Goal: Task Accomplishment & Management: Manage account settings

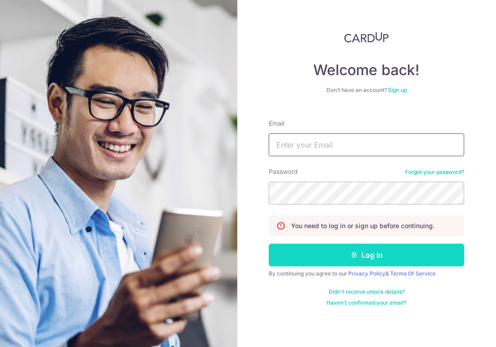
type input "[EMAIL_ADDRESS][DOMAIN_NAME]"
click at [355, 262] on button "Log in" at bounding box center [367, 254] width 196 height 23
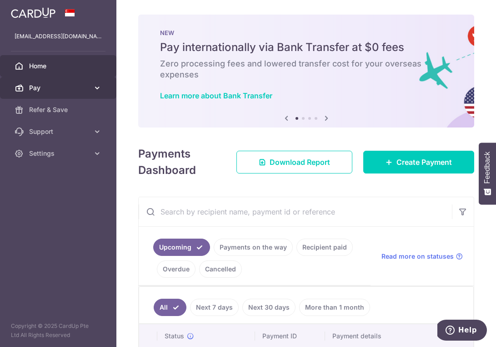
click at [71, 88] on span "Pay" at bounding box center [59, 87] width 60 height 9
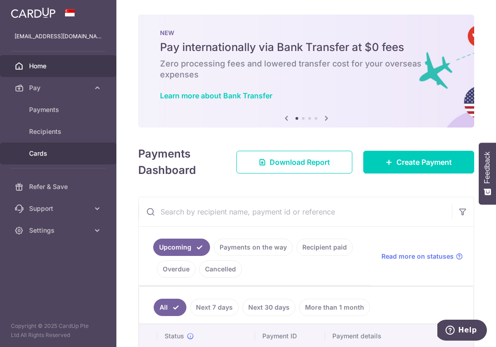
click at [91, 151] on link "Cards" at bounding box center [58, 153] width 116 height 22
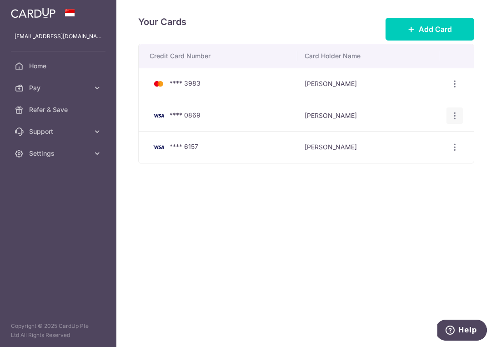
click at [454, 113] on icon "button" at bounding box center [455, 116] width 10 height 10
click at [417, 157] on span "Delete" at bounding box center [424, 162] width 62 height 11
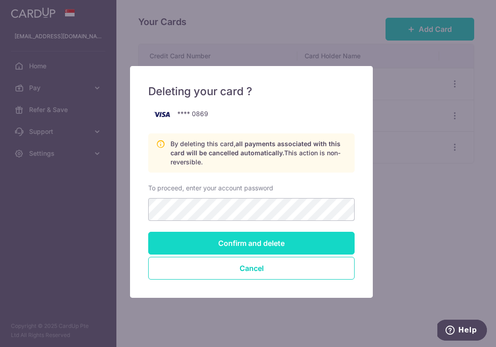
click at [262, 243] on input "Confirm and delete" at bounding box center [251, 242] width 206 height 23
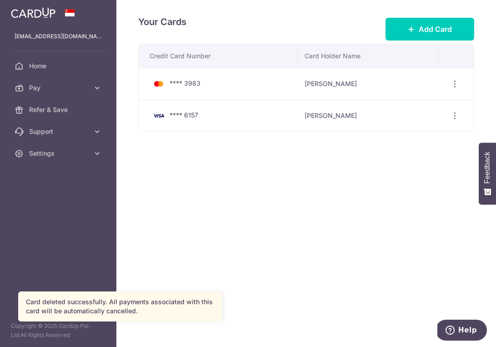
click at [216, 210] on div "Your Cards Add Card Credit Card Number Card Holder Name **** 3983 [PERSON_NAME]…" at bounding box center [306, 173] width 380 height 347
click at [54, 46] on div "[EMAIL_ADDRESS][DOMAIN_NAME] [EMAIL_ADDRESS][DOMAIN_NAME]" at bounding box center [58, 36] width 116 height 22
click at [63, 38] on p "[EMAIL_ADDRESS][DOMAIN_NAME]" at bounding box center [58, 36] width 87 height 9
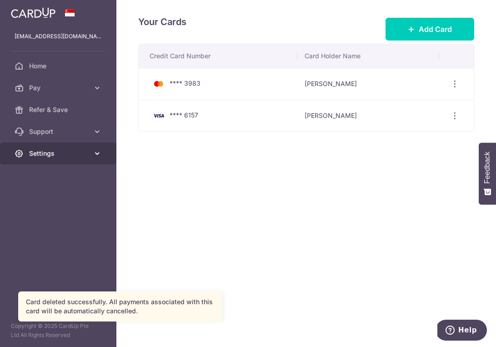
click at [59, 146] on link "Settings" at bounding box center [58, 153] width 116 height 22
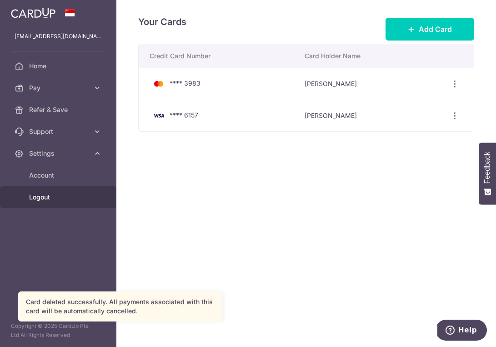
click at [52, 201] on span "Logout" at bounding box center [59, 196] width 60 height 9
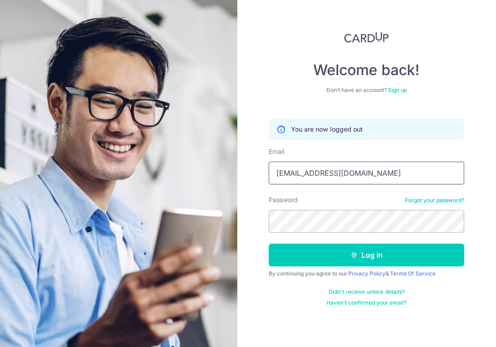
click at [346, 170] on input "[EMAIL_ADDRESS][DOMAIN_NAME]" at bounding box center [367, 172] width 196 height 23
type input "exquisite.phenomenon@gmail.com"
click at [341, 267] on form "You are now logged out Email exquisite.phenomenon@gmail.com Password Forgot you…" at bounding box center [367, 209] width 196 height 194
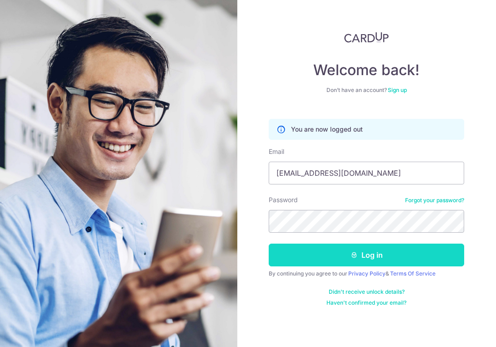
click at [348, 259] on button "Log in" at bounding box center [367, 254] width 196 height 23
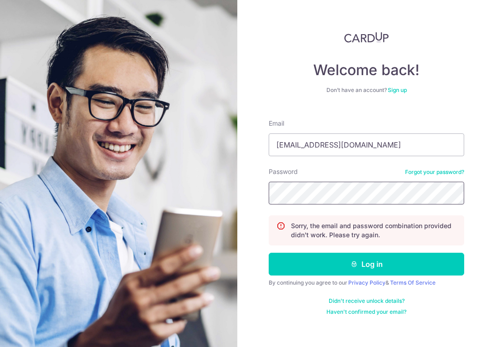
type input "[EMAIL_ADDRESS][DOMAIN_NAME]"
click at [352, 248] on form "Email exquisite.phenomenon@gmail.com Password Forgot your password? Sorry, the …" at bounding box center [367, 213] width 196 height 203
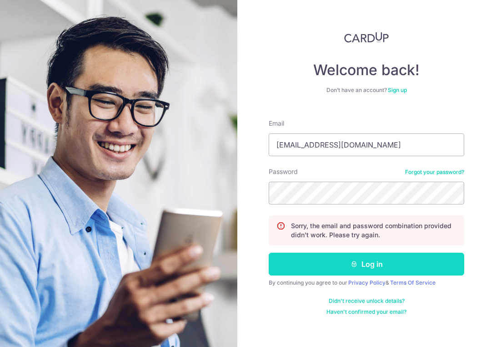
click at [356, 272] on button "Log in" at bounding box center [367, 263] width 196 height 23
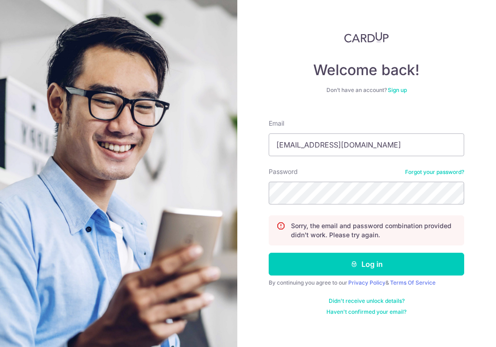
click at [310, 34] on link at bounding box center [367, 37] width 196 height 11
click at [371, 146] on input "nicholasleewt@gmail.com" at bounding box center [367, 144] width 196 height 23
type input "exquisite.phenomenon@gmail.com"
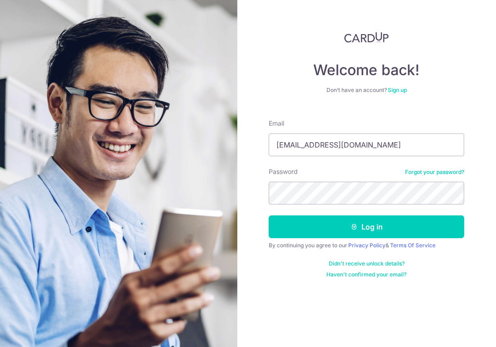
click at [342, 144] on input "[EMAIL_ADDRESS][DOMAIN_NAME]" at bounding box center [367, 144] width 196 height 23
click at [342, 144] on input "nicholasleewt@gmail.com" at bounding box center [367, 144] width 196 height 23
type input "exquisite.phenomenon@gmail.com"
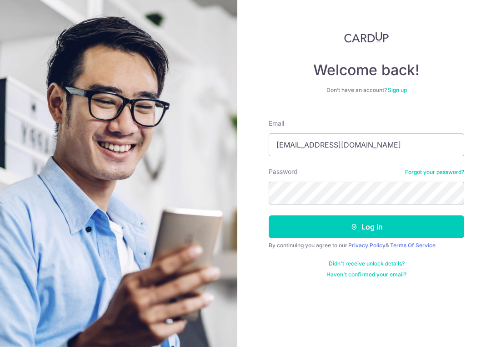
click at [350, 240] on form "Email exquisite.phenomenon@gmail.com Password Forgot your password? Log in By c…" at bounding box center [367, 195] width 196 height 166
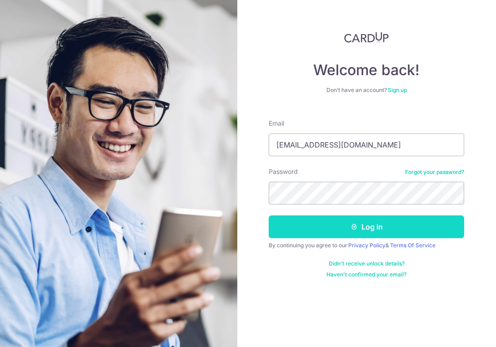
click at [356, 230] on icon "submit" at bounding box center [354, 226] width 7 height 7
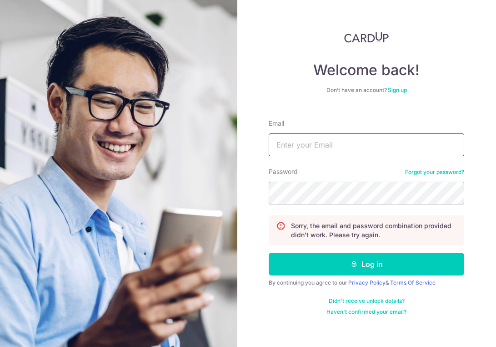
type input "[EMAIL_ADDRESS][DOMAIN_NAME]"
click at [431, 174] on link "Forgot your password?" at bounding box center [434, 171] width 59 height 7
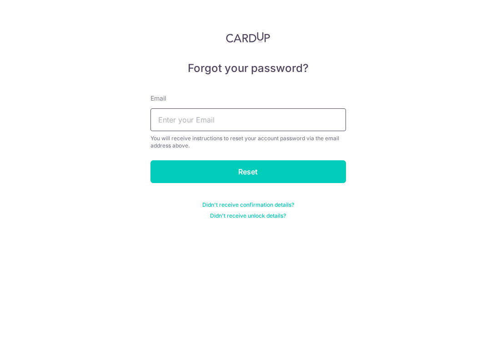
click at [225, 116] on div "Email You will receive instructions to reset your account password via the emai…" at bounding box center [249, 121] width 196 height 55
click at [225, 116] on input "text" at bounding box center [249, 119] width 196 height 23
type input "[EMAIL_ADDRESS][DOMAIN_NAME]"
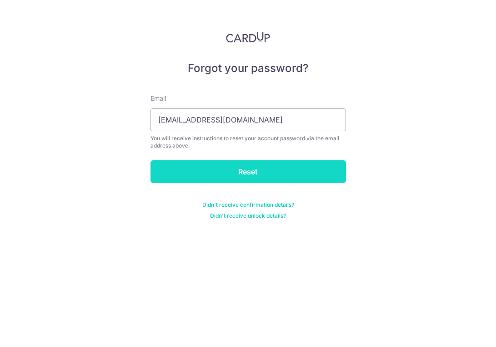
click at [231, 178] on input "Reset" at bounding box center [249, 171] width 196 height 23
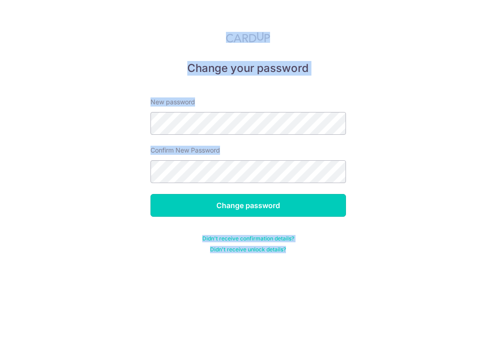
click at [151, 194] on input "Change password" at bounding box center [249, 205] width 196 height 23
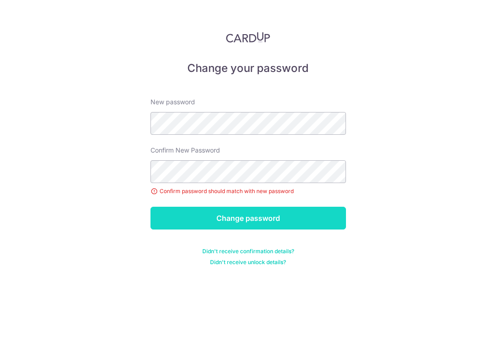
click at [340, 215] on input "Change password" at bounding box center [249, 217] width 196 height 23
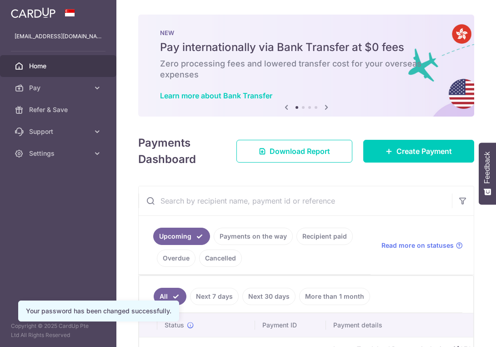
scroll to position [79, 0]
